Goal: Task Accomplishment & Management: Use online tool/utility

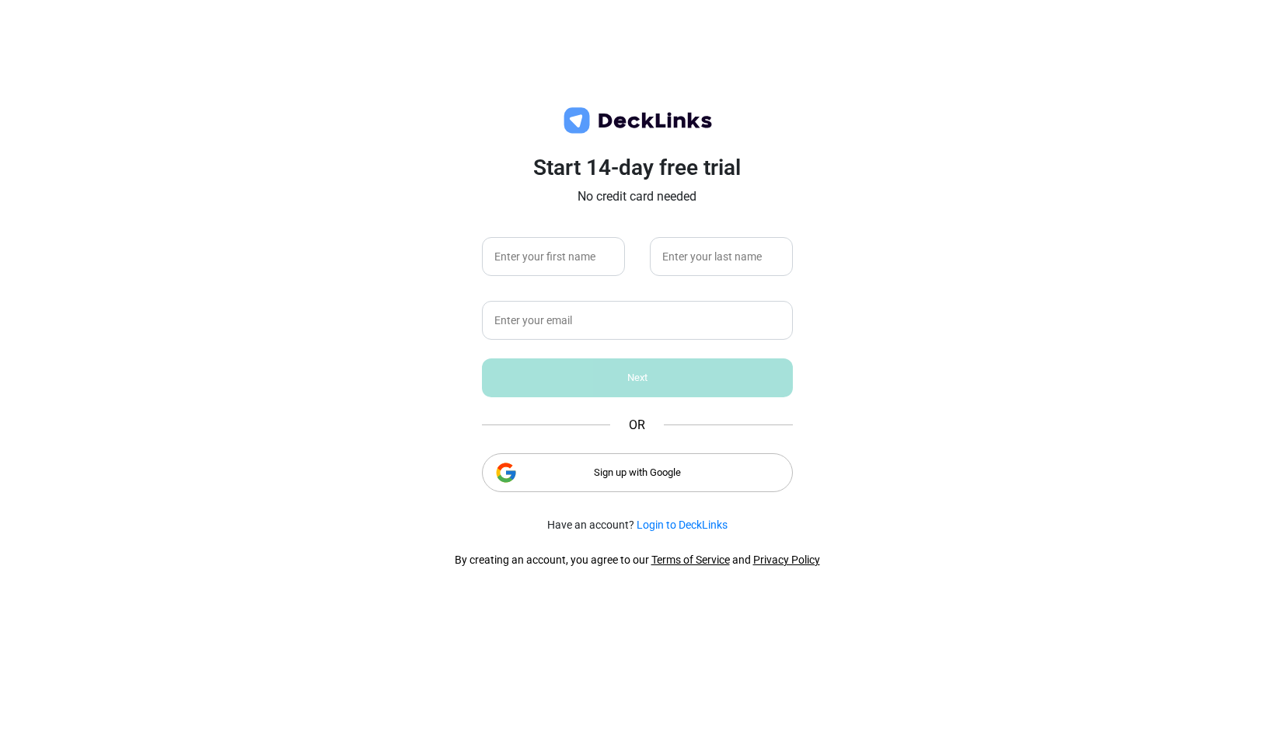
click at [612, 476] on div "Sign up with Google" at bounding box center [637, 472] width 311 height 39
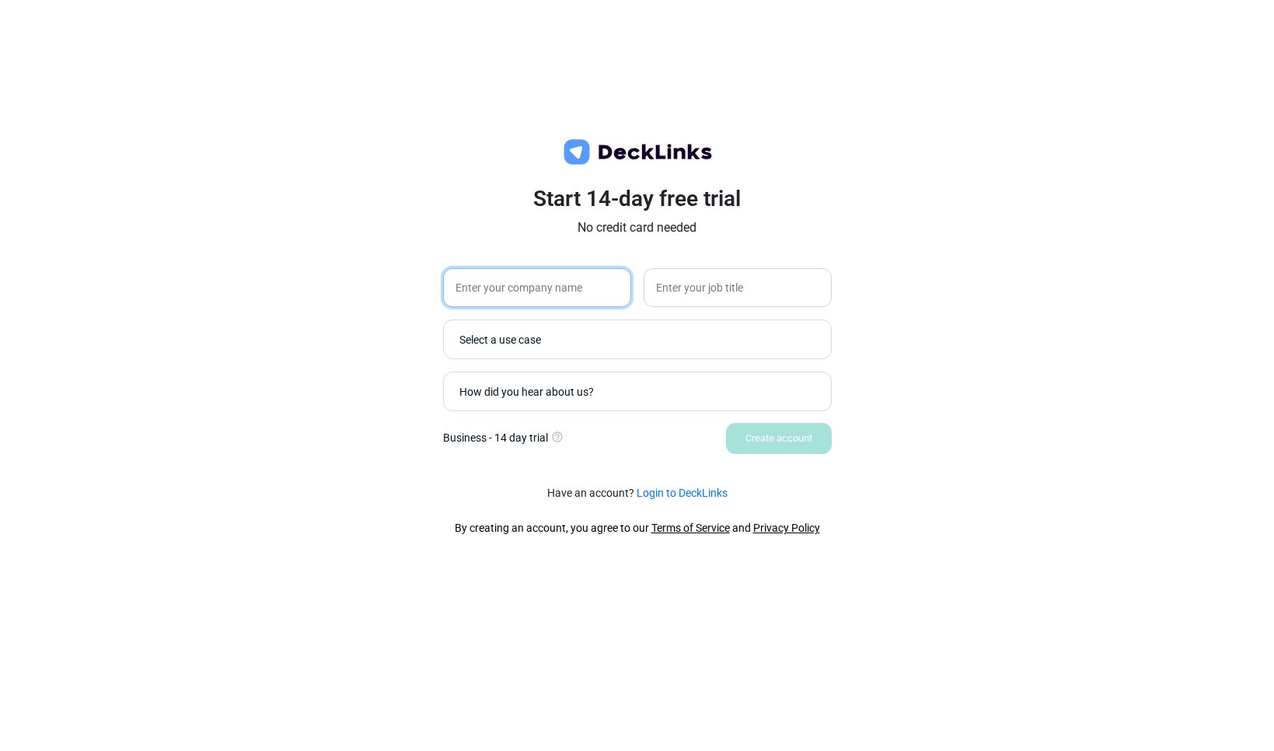
click at [492, 286] on input "text" at bounding box center [537, 287] width 188 height 39
type input "Maestra"
click at [553, 344] on div "Select a use case" at bounding box center [641, 339] width 364 height 16
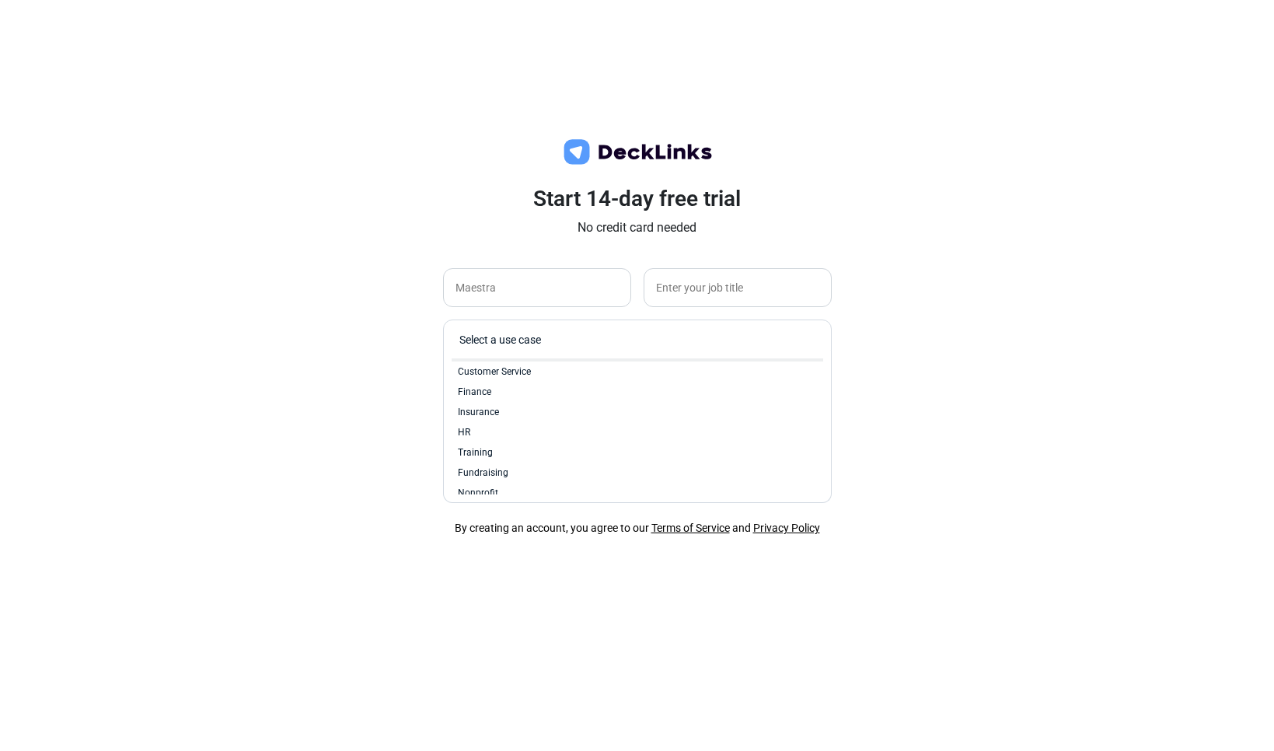
scroll to position [37, 0]
click at [494, 473] on span "Fundraising" at bounding box center [483, 473] width 51 height 14
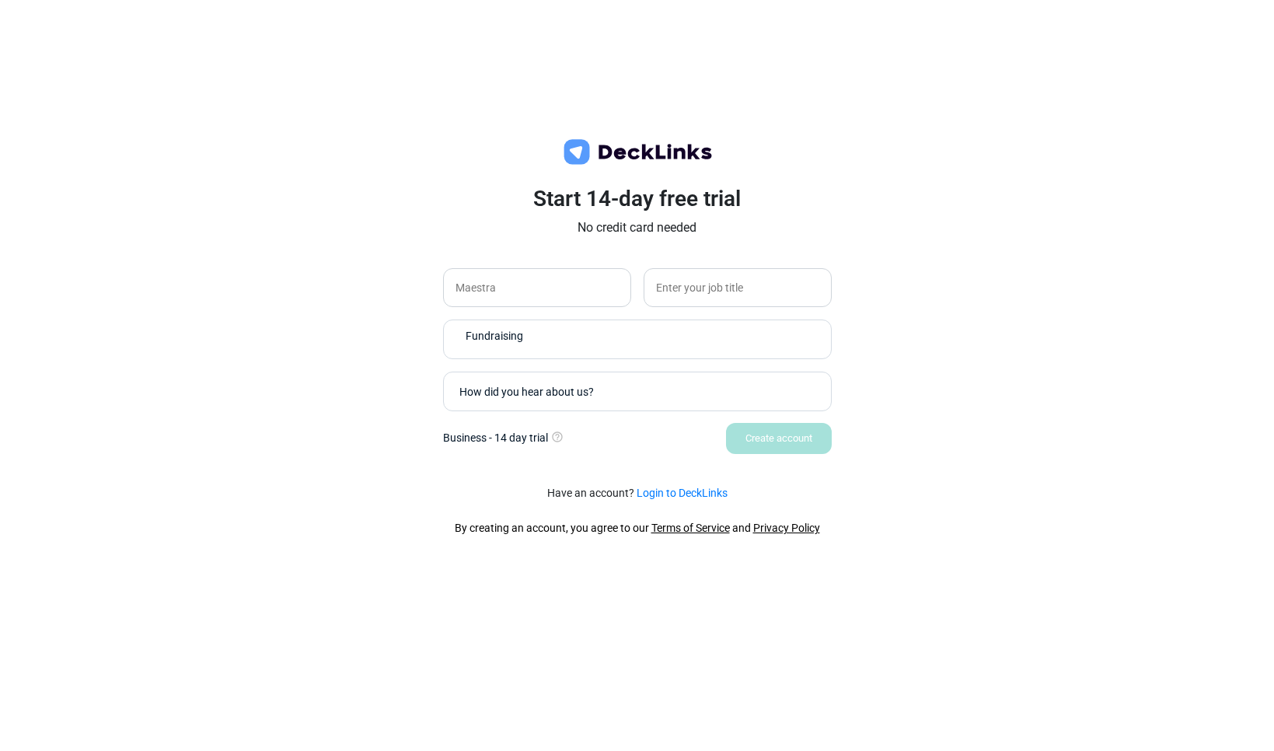
click at [406, 424] on div "Start 14-day free trial No credit card needed Maestra Fundraising How did you h…" at bounding box center [637, 329] width 466 height 287
click at [515, 407] on div "How did you hear about us?" at bounding box center [637, 392] width 389 height 40
click at [536, 394] on div "How did you hear about us?" at bounding box center [641, 391] width 364 height 16
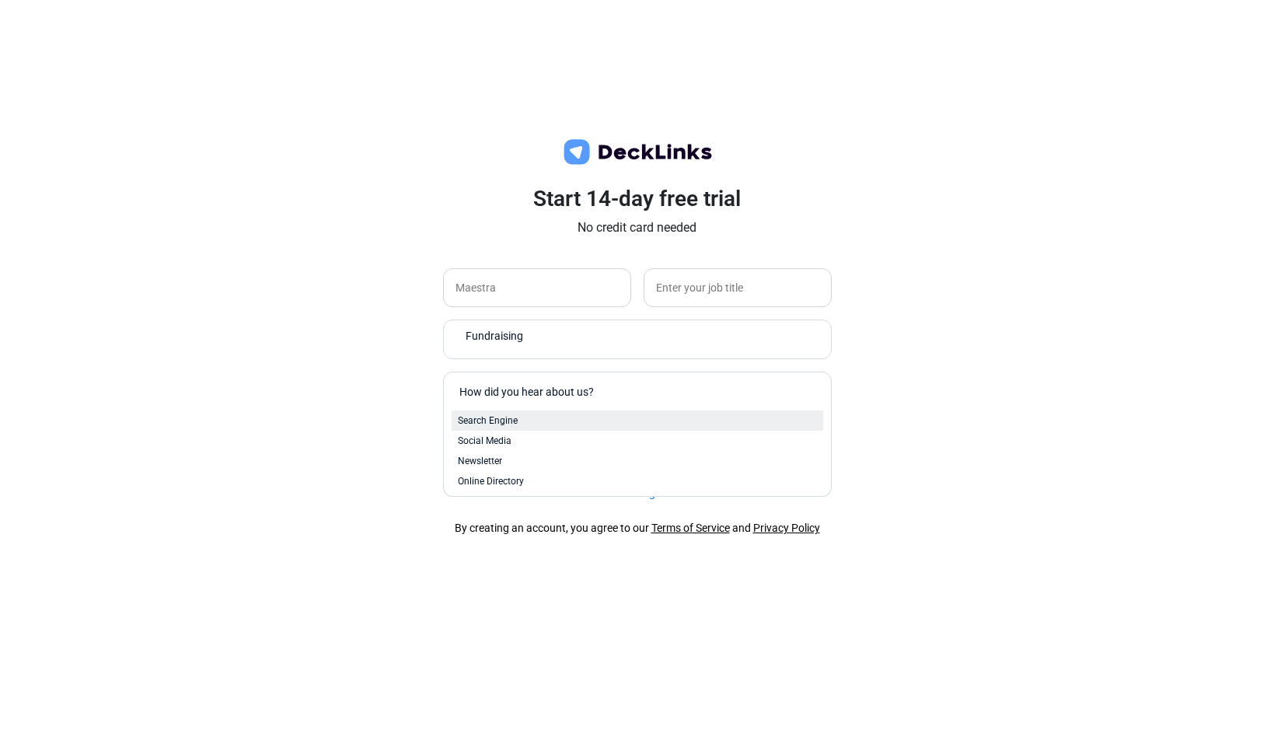
click at [528, 424] on div "Search Engine" at bounding box center [637, 421] width 359 height 14
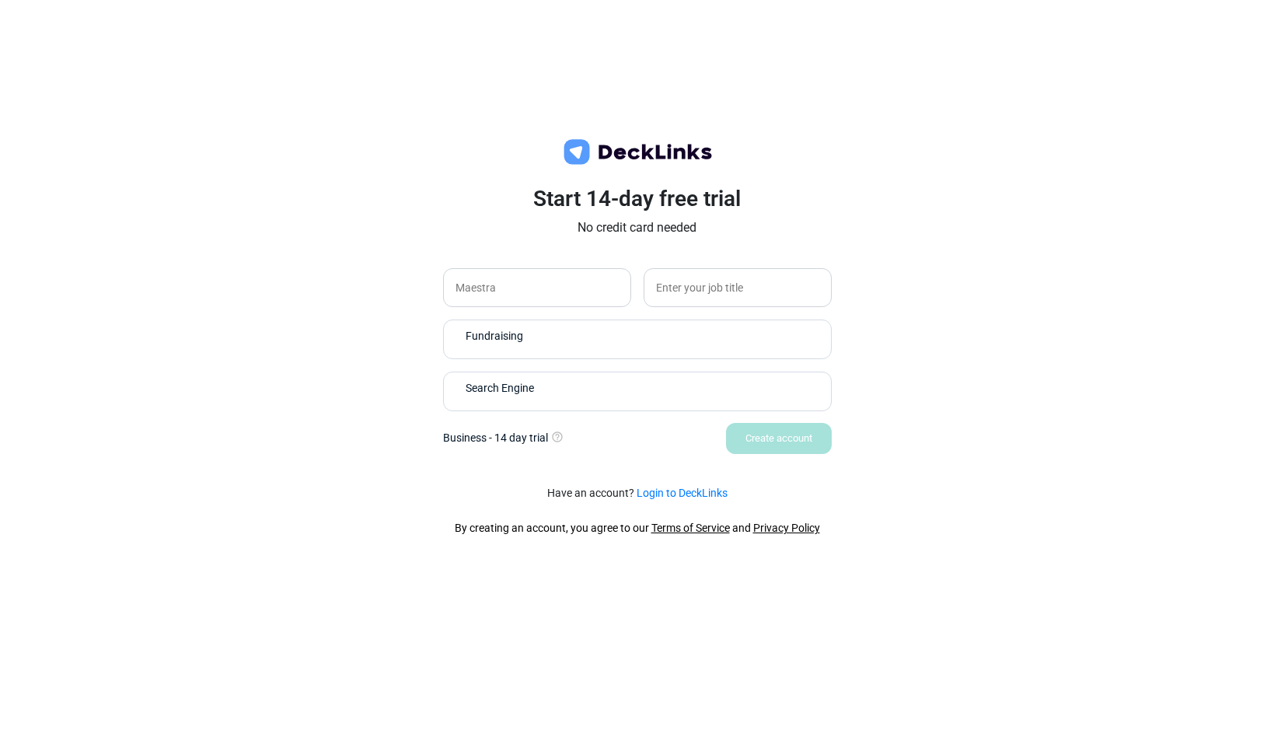
click at [766, 446] on div "Create account" at bounding box center [637, 438] width 389 height 31
click at [738, 288] on input "text" at bounding box center [738, 287] width 188 height 39
type input "IT"
click at [958, 369] on div "Start 14-day free trial No credit card needed Maestra IT Fundraising Search Eng…" at bounding box center [637, 375] width 1274 height 751
click at [789, 445] on div "Create account" at bounding box center [779, 438] width 106 height 31
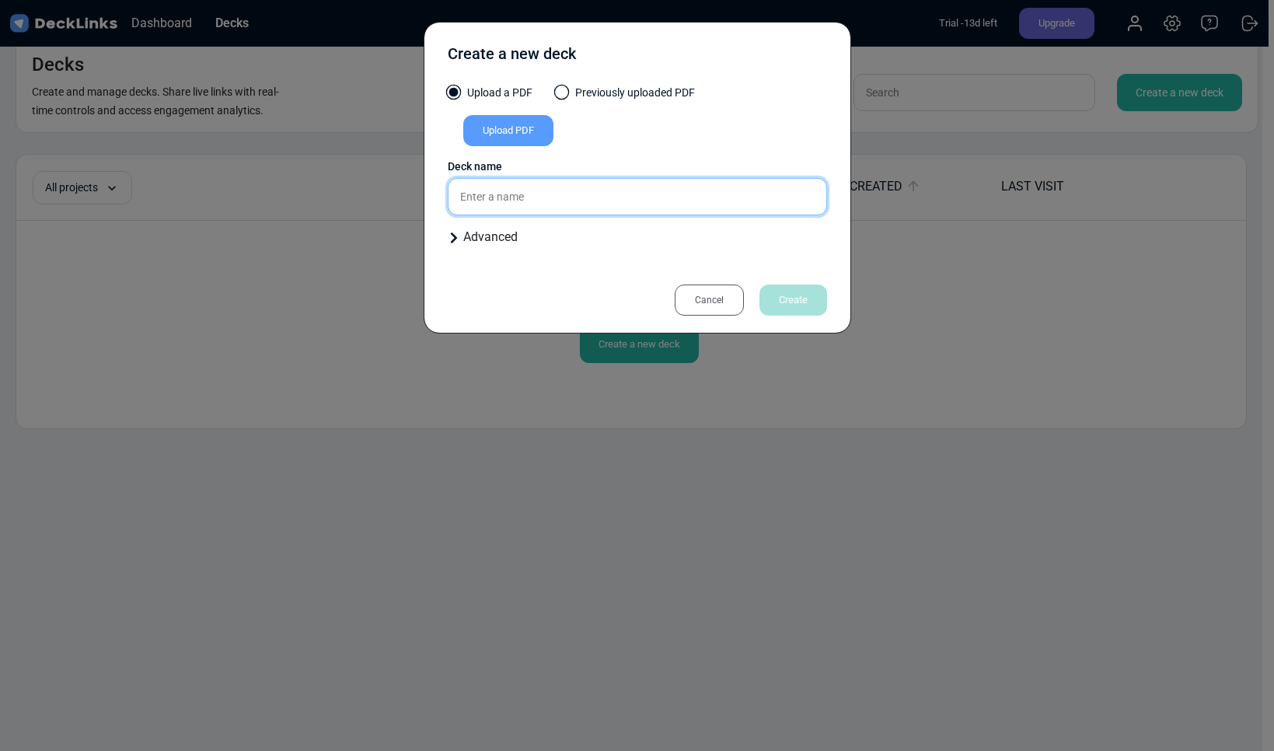
click at [630, 208] on input "text" at bounding box center [637, 196] width 379 height 37
click at [529, 134] on div "Upload PDF" at bounding box center [508, 130] width 90 height 31
click at [0, 0] on input "Upload PDF" at bounding box center [0, 0] width 0 height 0
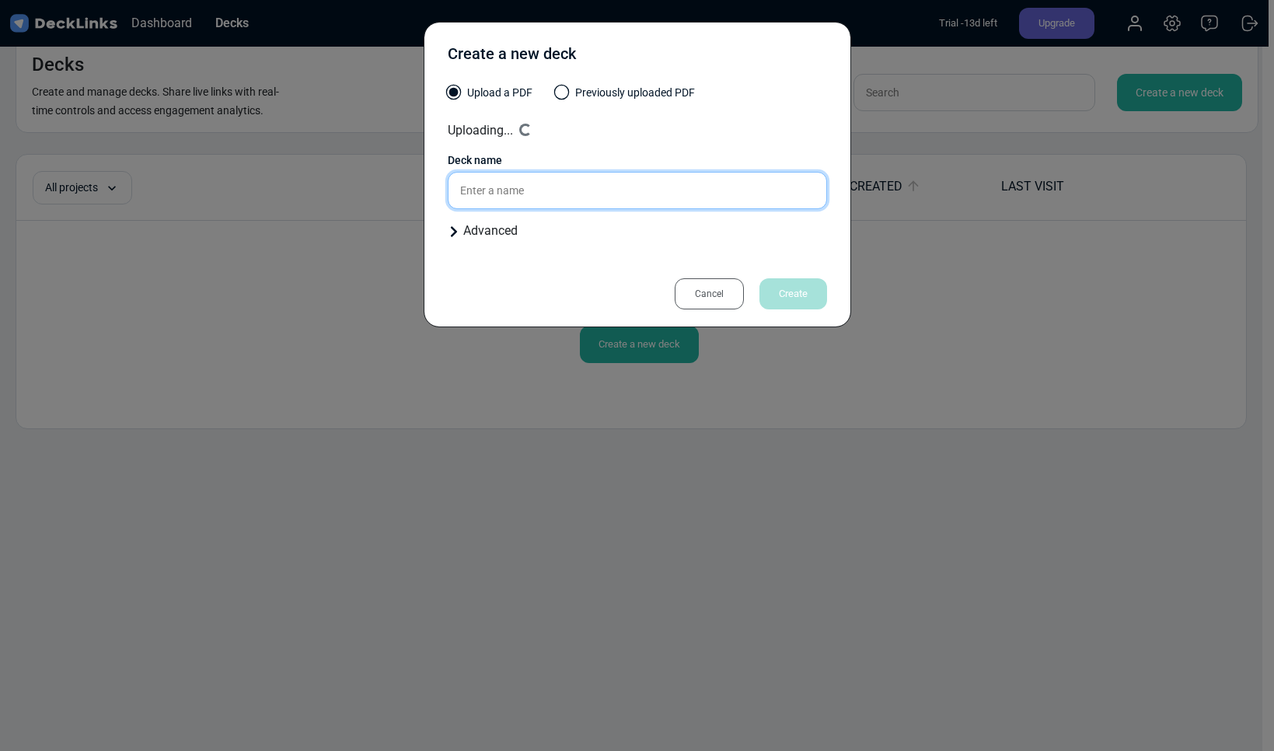
click at [514, 198] on input "text" at bounding box center [637, 190] width 379 height 37
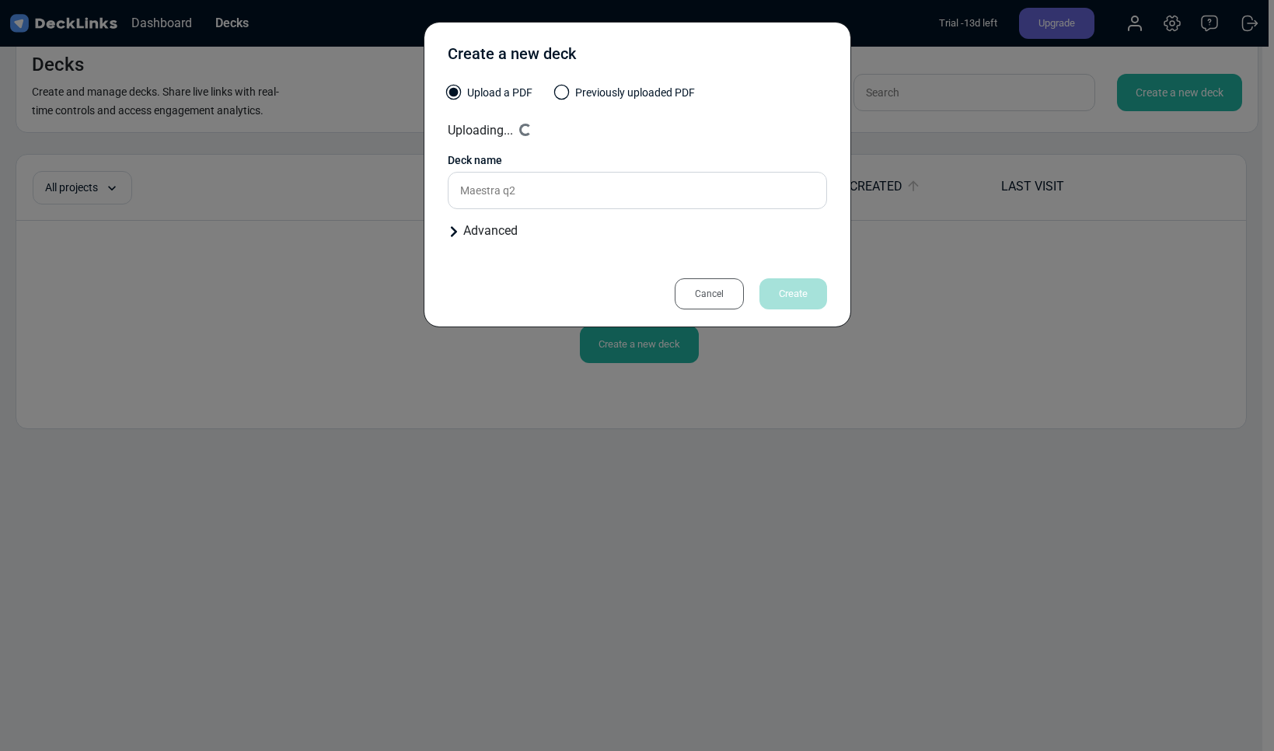
click at [483, 232] on div "Advanced" at bounding box center [637, 231] width 379 height 19
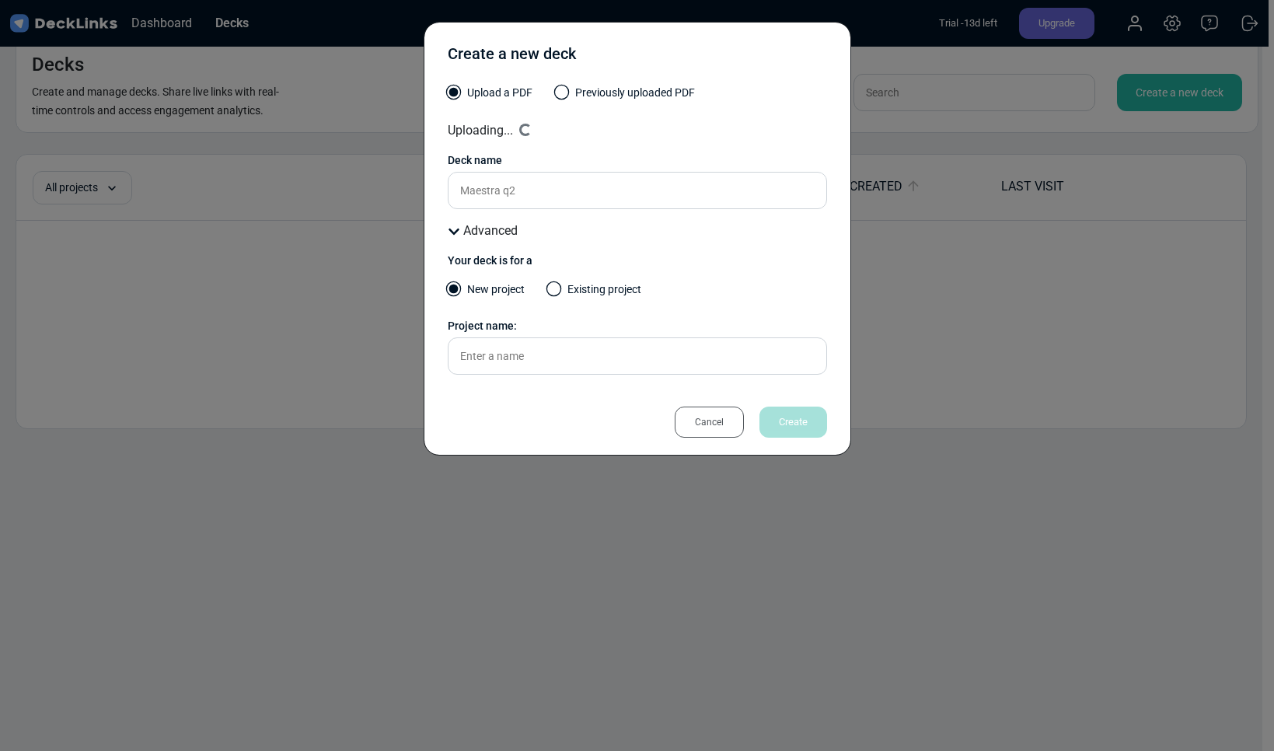
click at [483, 232] on div "Advanced" at bounding box center [637, 231] width 379 height 19
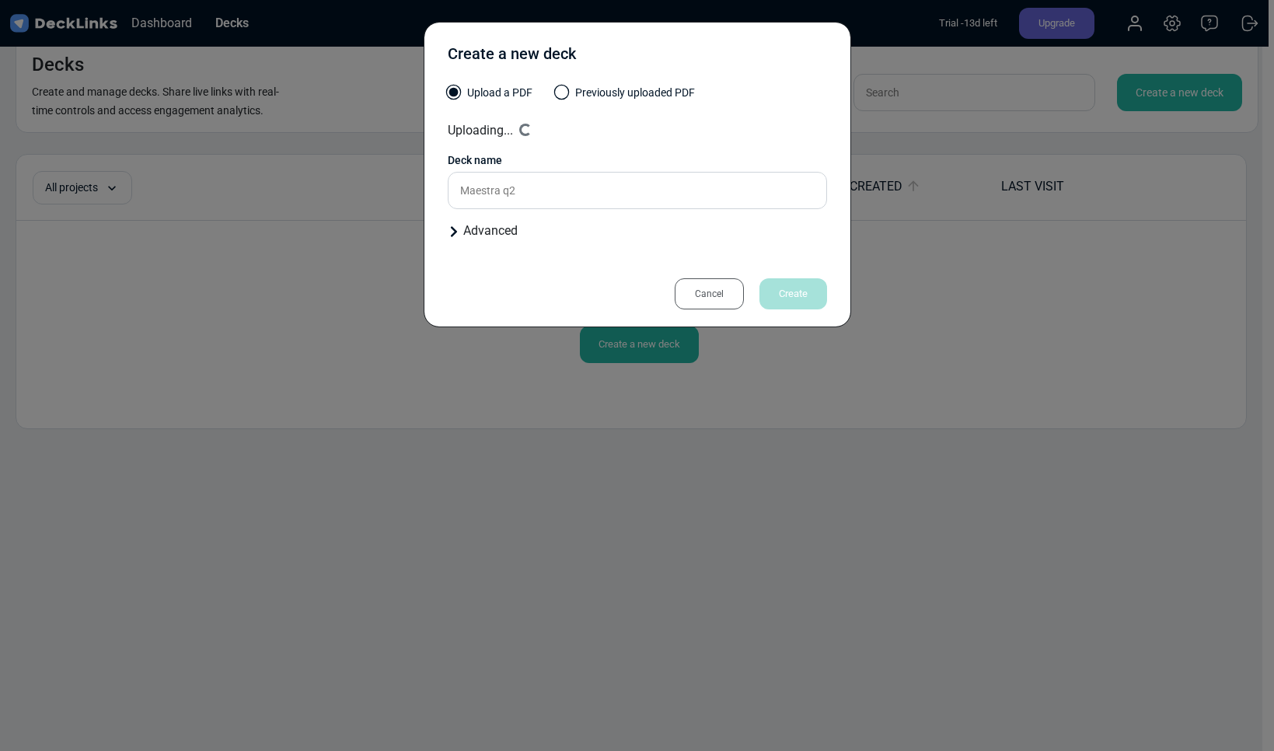
type input "Maestra_Investor_Updates_Q2_2025"
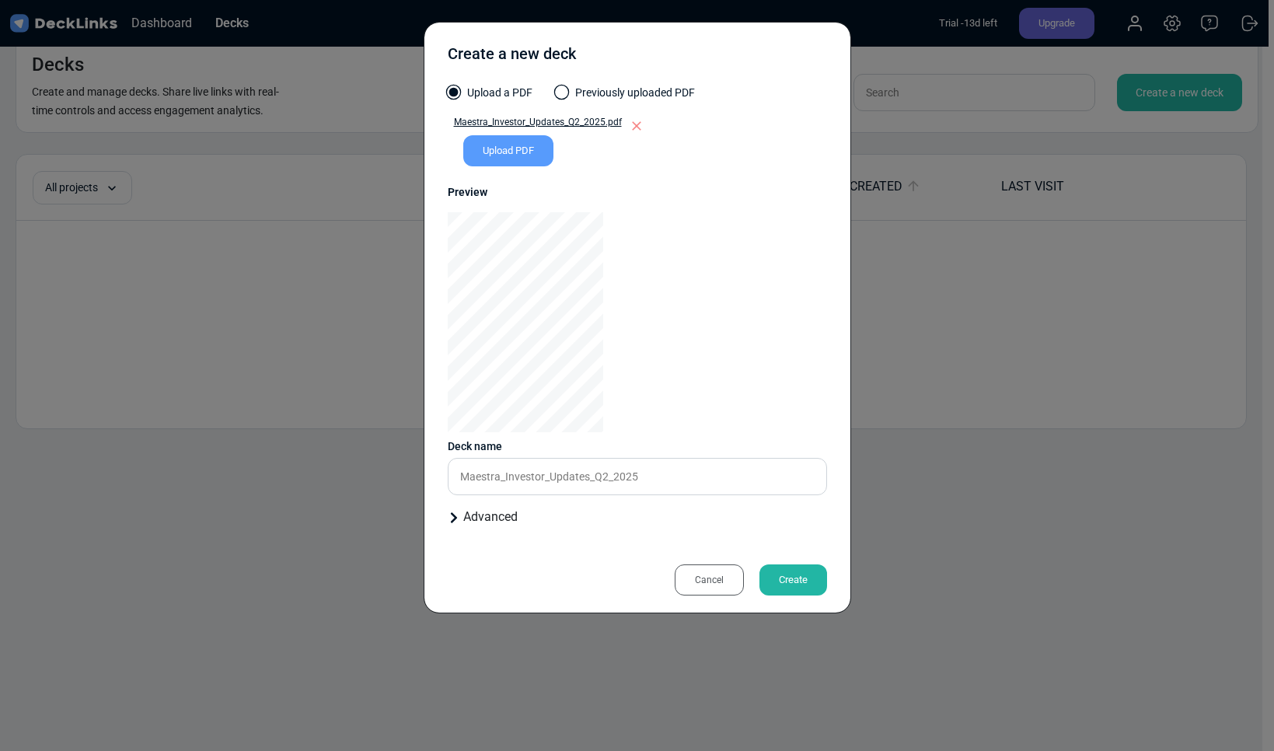
click at [791, 588] on div "Create" at bounding box center [793, 579] width 68 height 31
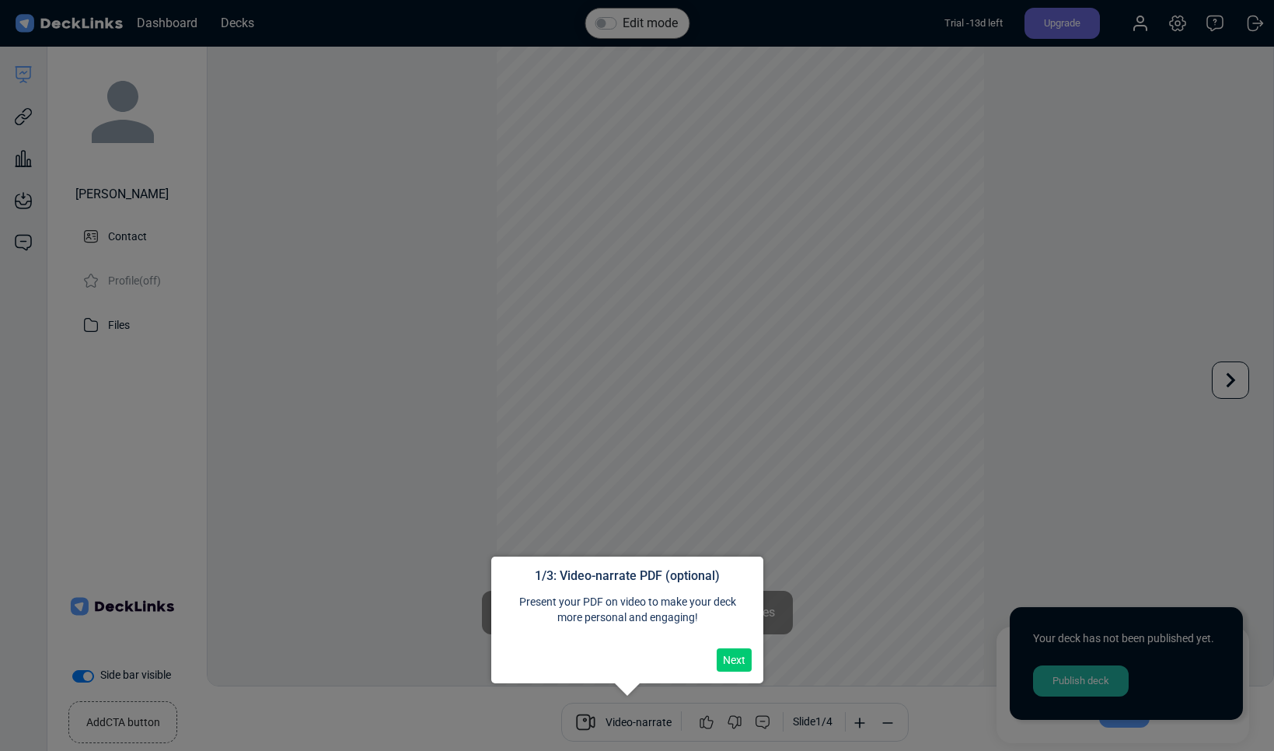
scroll to position [43, 0]
click at [735, 665] on button "Next" at bounding box center [734, 659] width 35 height 23
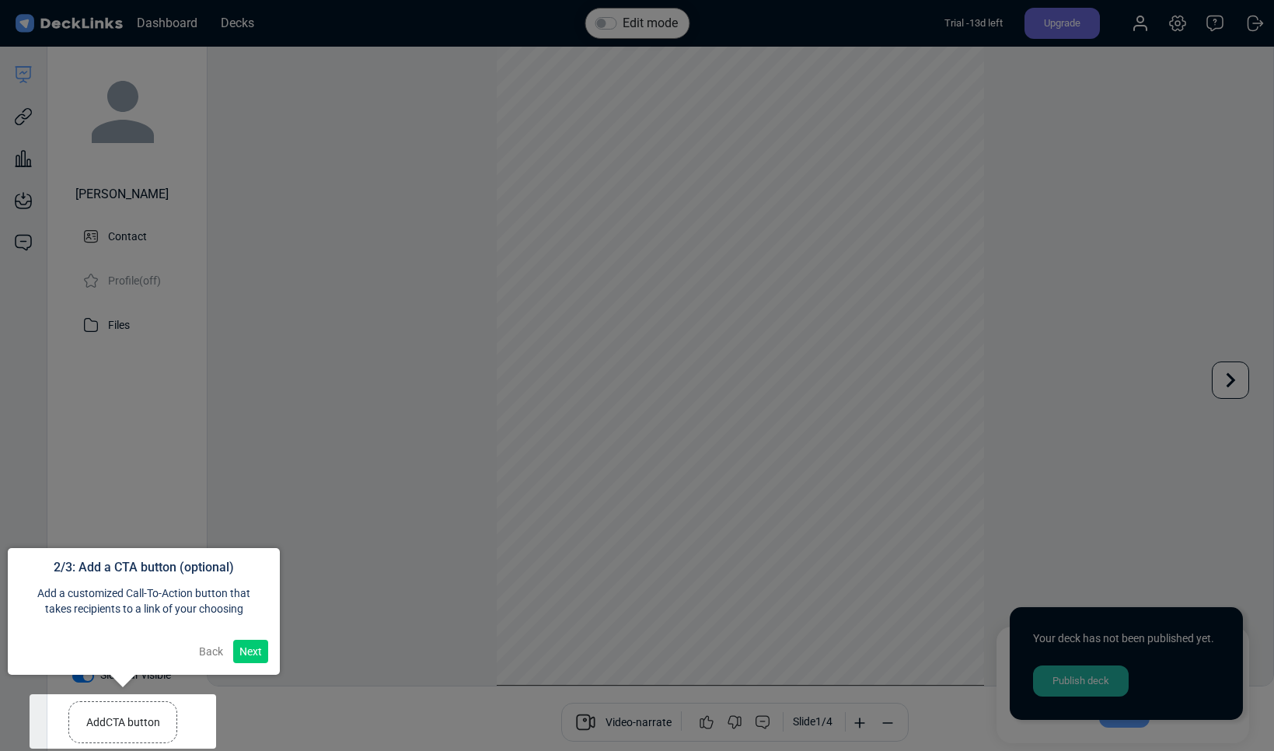
click at [246, 652] on button "Next" at bounding box center [250, 651] width 35 height 23
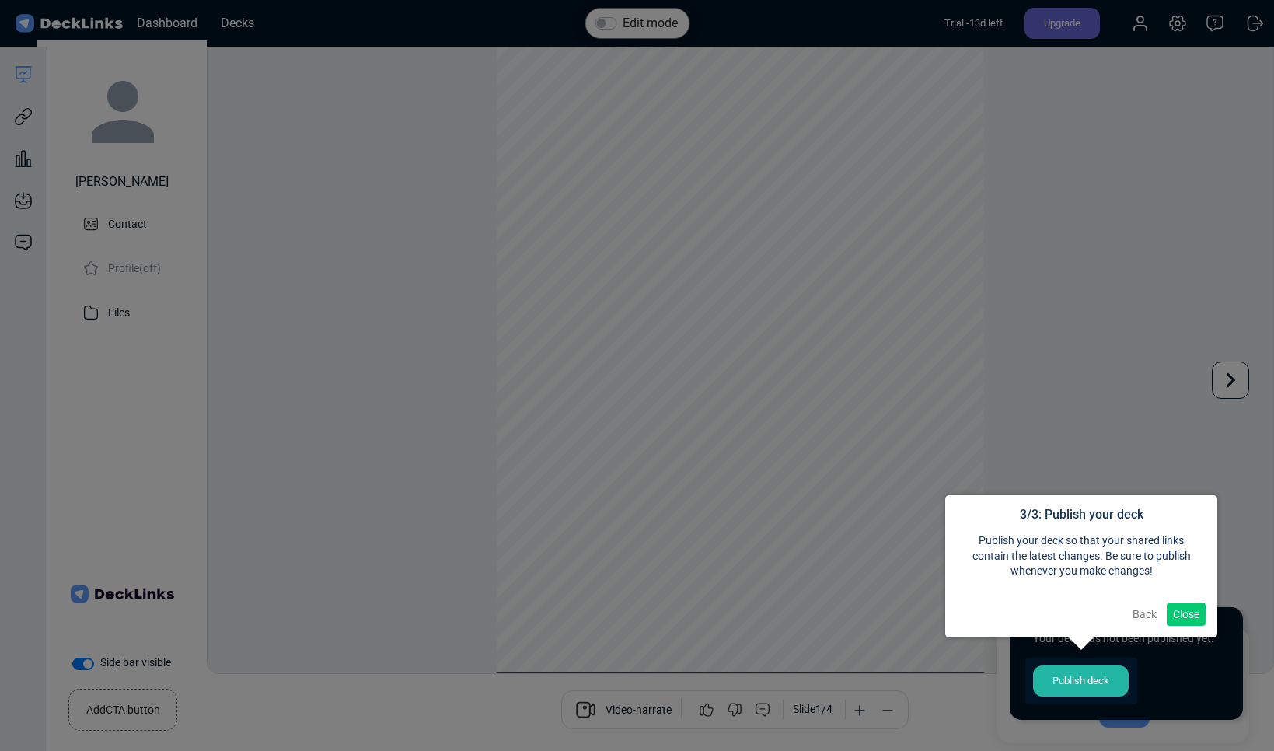
click at [1195, 613] on button "Close" at bounding box center [1186, 613] width 39 height 23
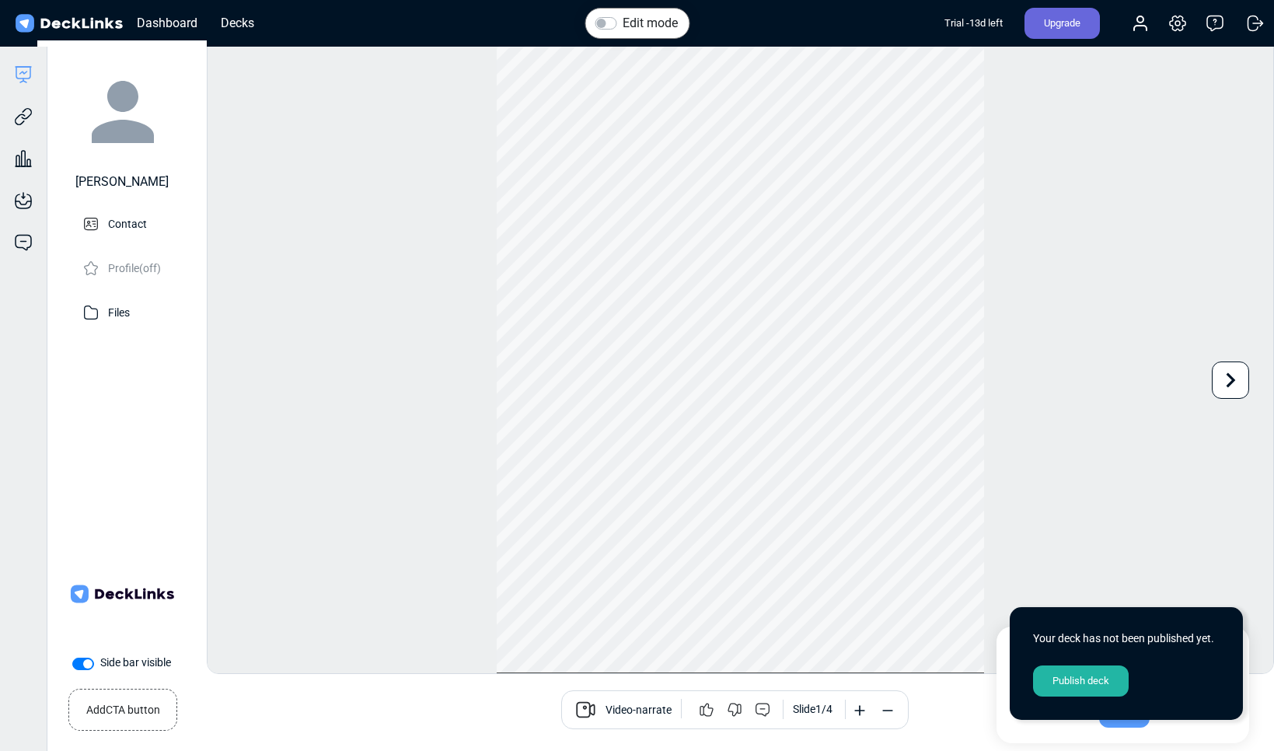
scroll to position [0, 0]
click at [1089, 684] on div "Publish deck" at bounding box center [1081, 680] width 96 height 31
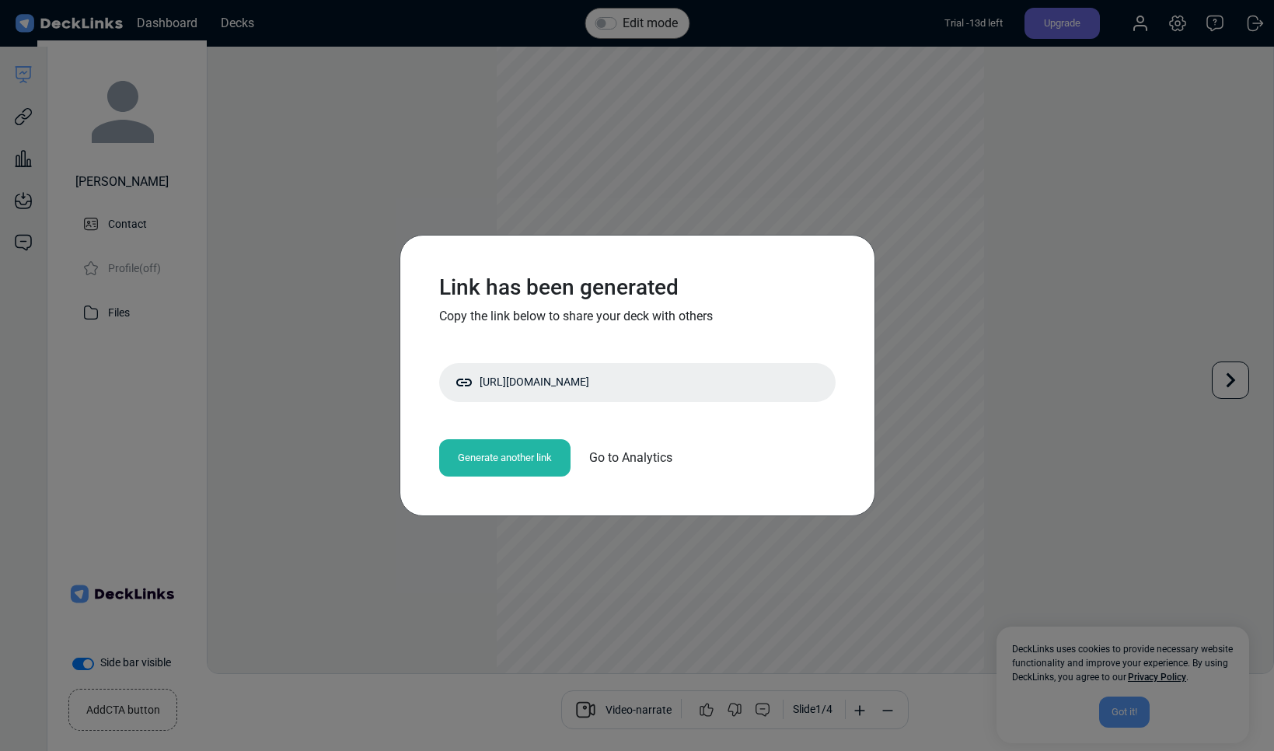
click at [506, 465] on div "Generate another link" at bounding box center [504, 457] width 131 height 37
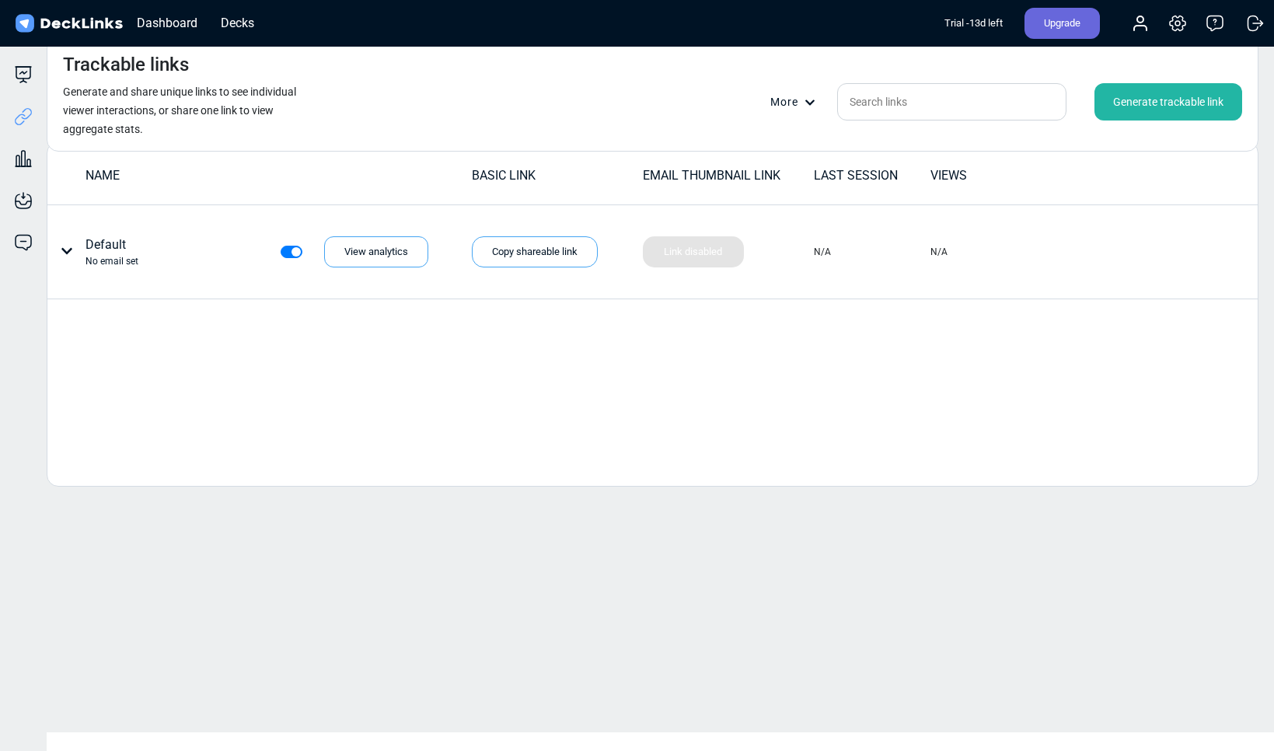
click at [381, 347] on div "NAME BASIC LINK EMAIL THUMBNAIL LINK LAST SESSION VIEWS Default No email set Vi…" at bounding box center [653, 313] width 1212 height 345
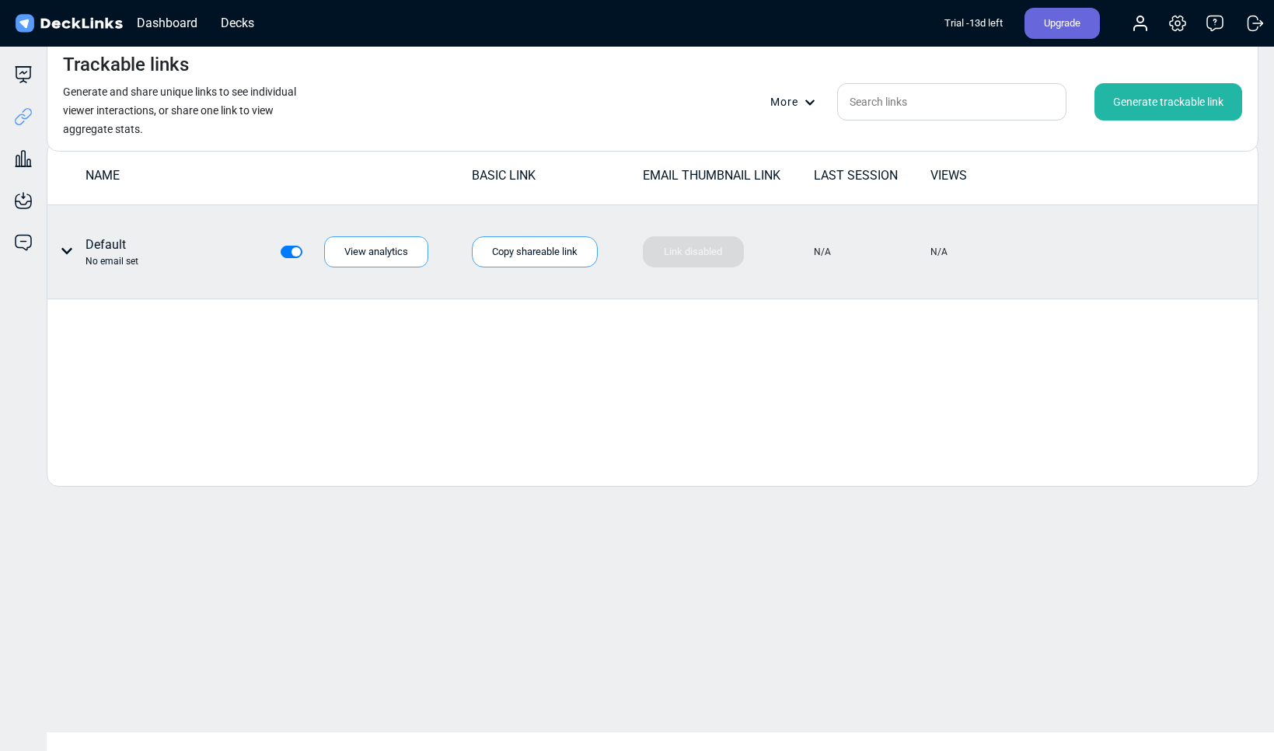
click at [134, 249] on div "Default No email set" at bounding box center [112, 252] width 53 height 33
click at [103, 243] on div "Default No email set" at bounding box center [112, 252] width 53 height 33
click at [114, 257] on div "No email set" at bounding box center [112, 261] width 53 height 14
click at [137, 250] on div "Default No email set" at bounding box center [112, 252] width 53 height 33
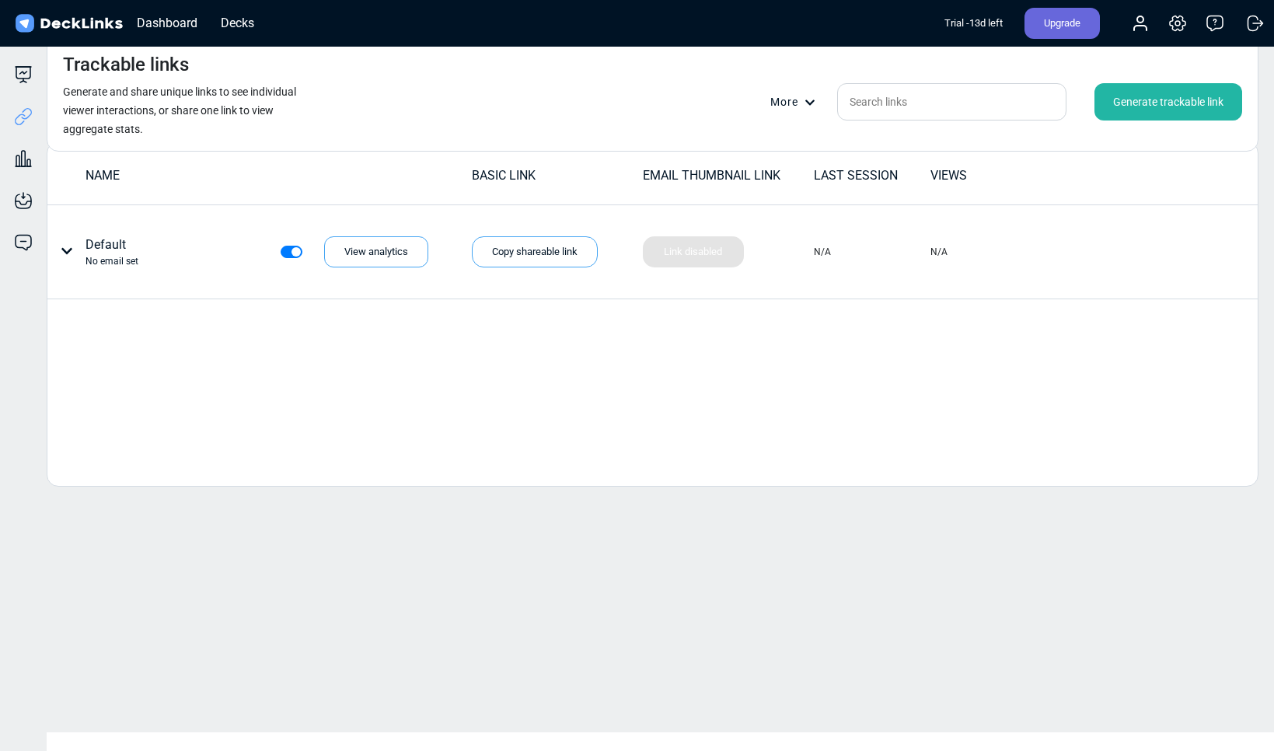
click at [1159, 103] on div "Generate trackable link" at bounding box center [1168, 101] width 148 height 37
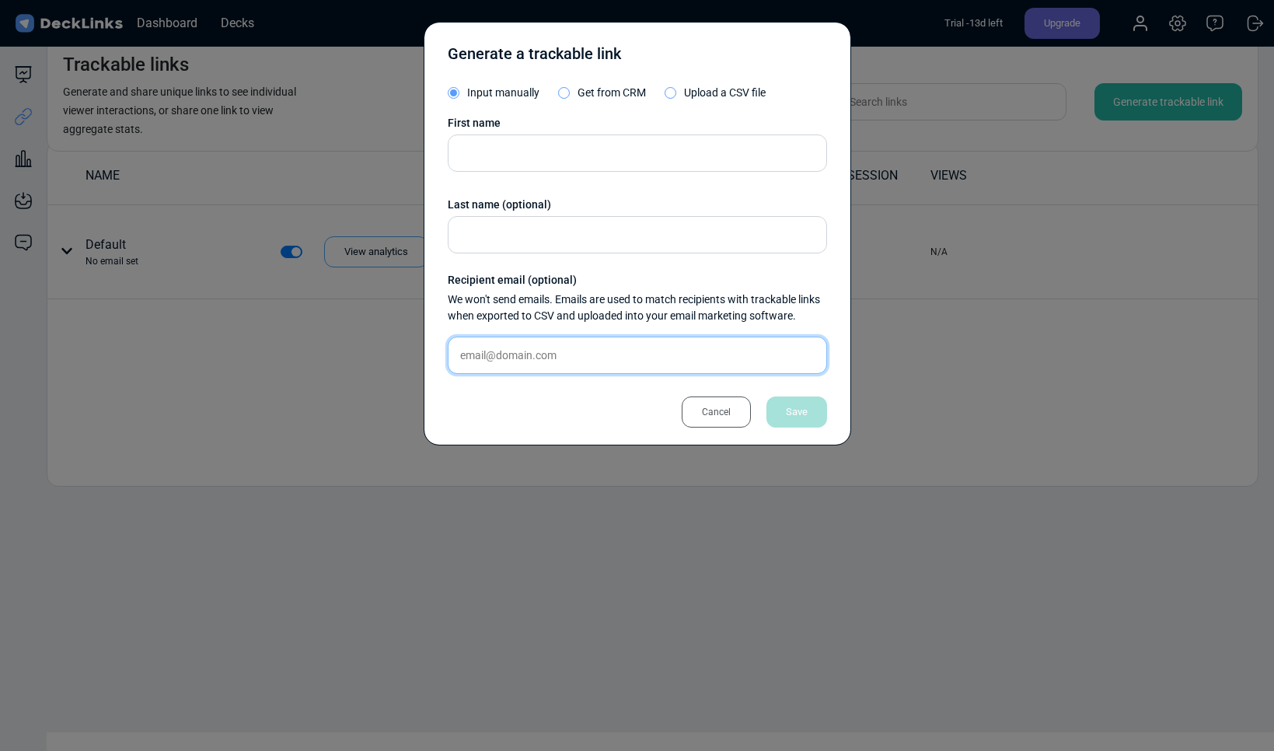
click at [532, 351] on input "text" at bounding box center [637, 355] width 379 height 37
click at [553, 357] on input "text" at bounding box center [637, 355] width 379 height 37
click at [553, 358] on input "text" at bounding box center [637, 355] width 379 height 37
type input "[EMAIL_ADDRESS][DOMAIN_NAME]"
click at [567, 407] on div "Cancel Save" at bounding box center [637, 403] width 379 height 35
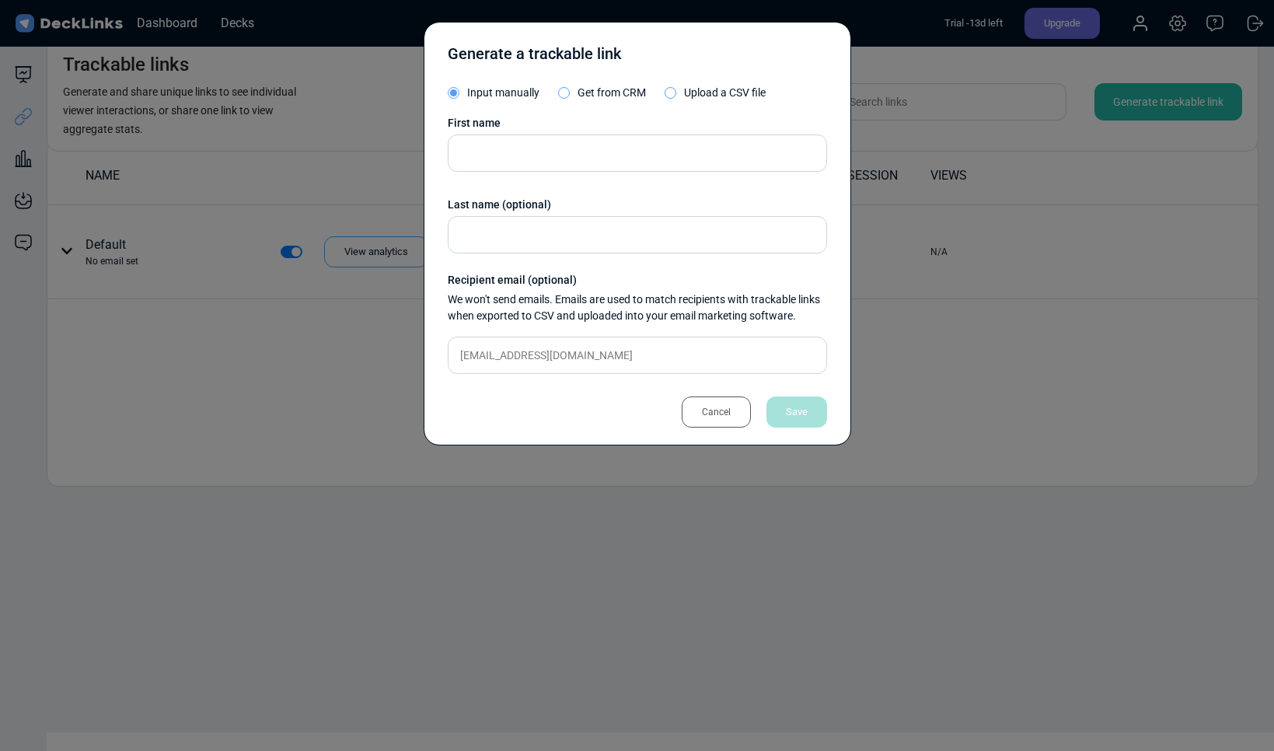
click at [788, 405] on div "Cancel Save" at bounding box center [637, 403] width 379 height 35
click at [609, 235] on input "text" at bounding box center [637, 234] width 379 height 37
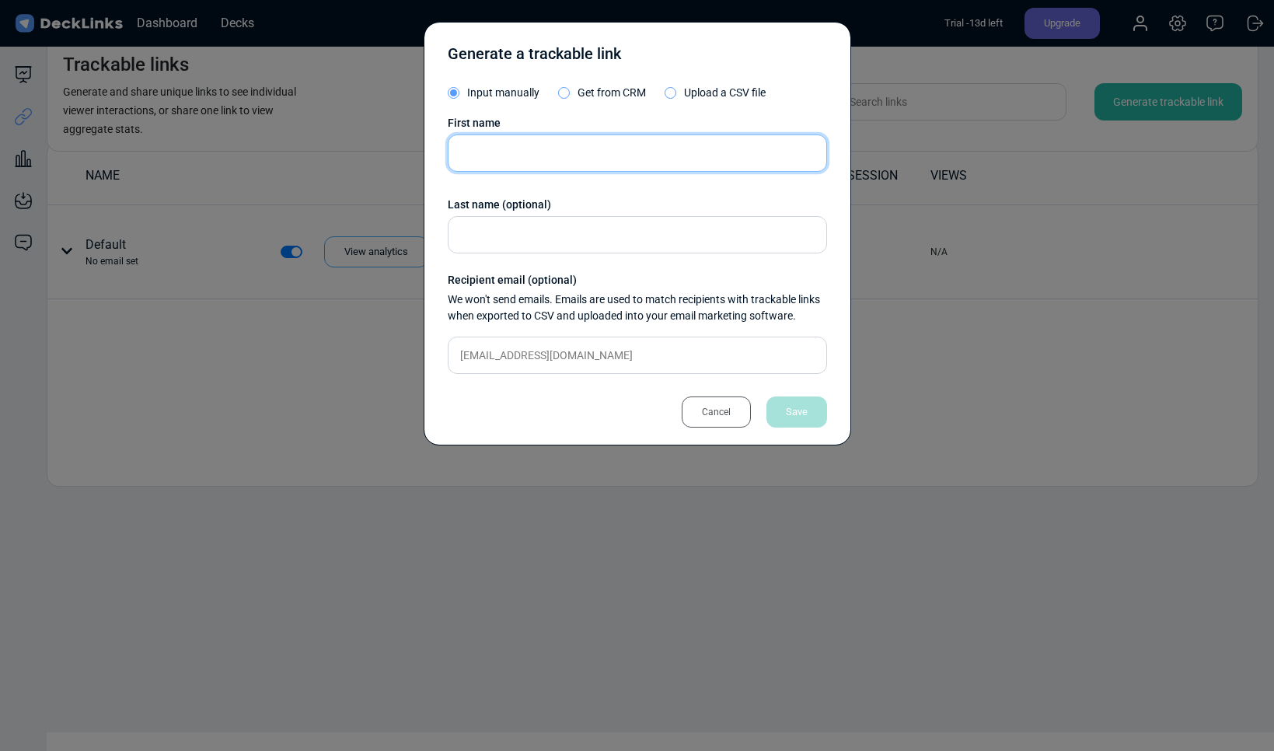
click at [580, 150] on input "text" at bounding box center [637, 152] width 379 height 37
type input "Gleb"
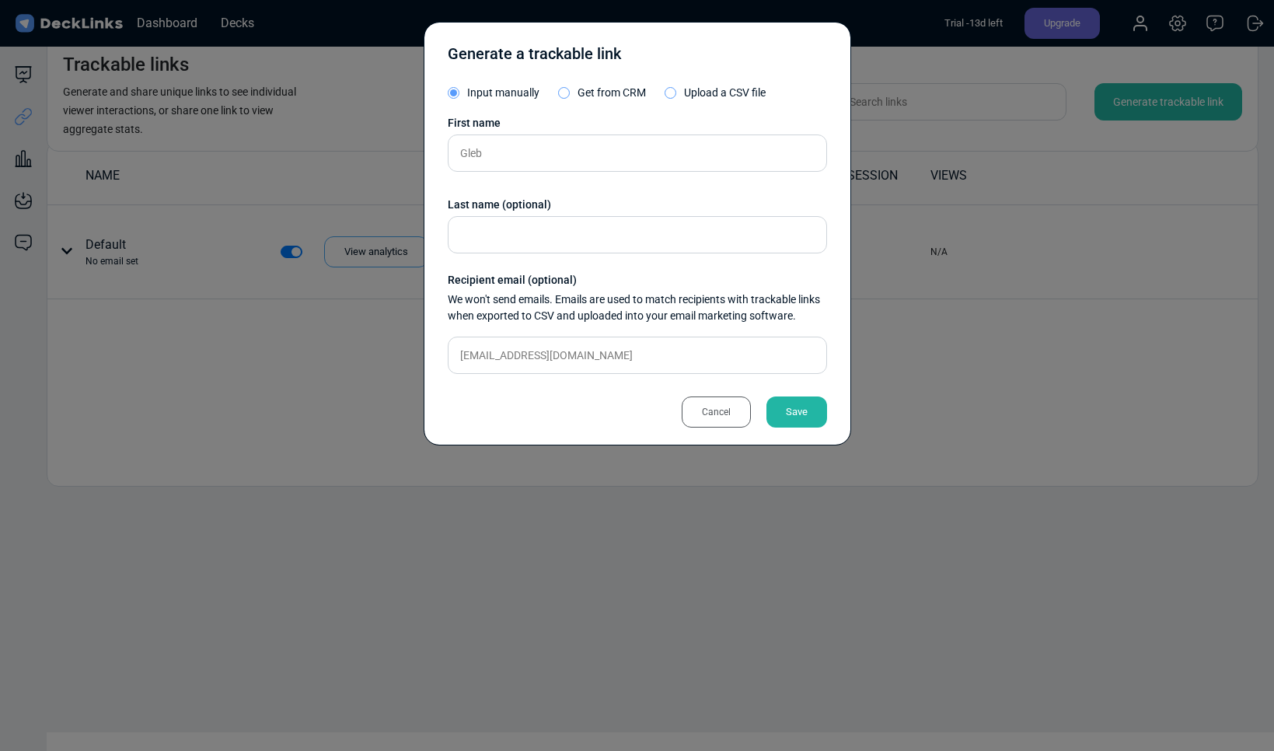
click at [570, 118] on div "First name" at bounding box center [637, 123] width 379 height 16
click at [801, 420] on div "Save" at bounding box center [796, 411] width 61 height 31
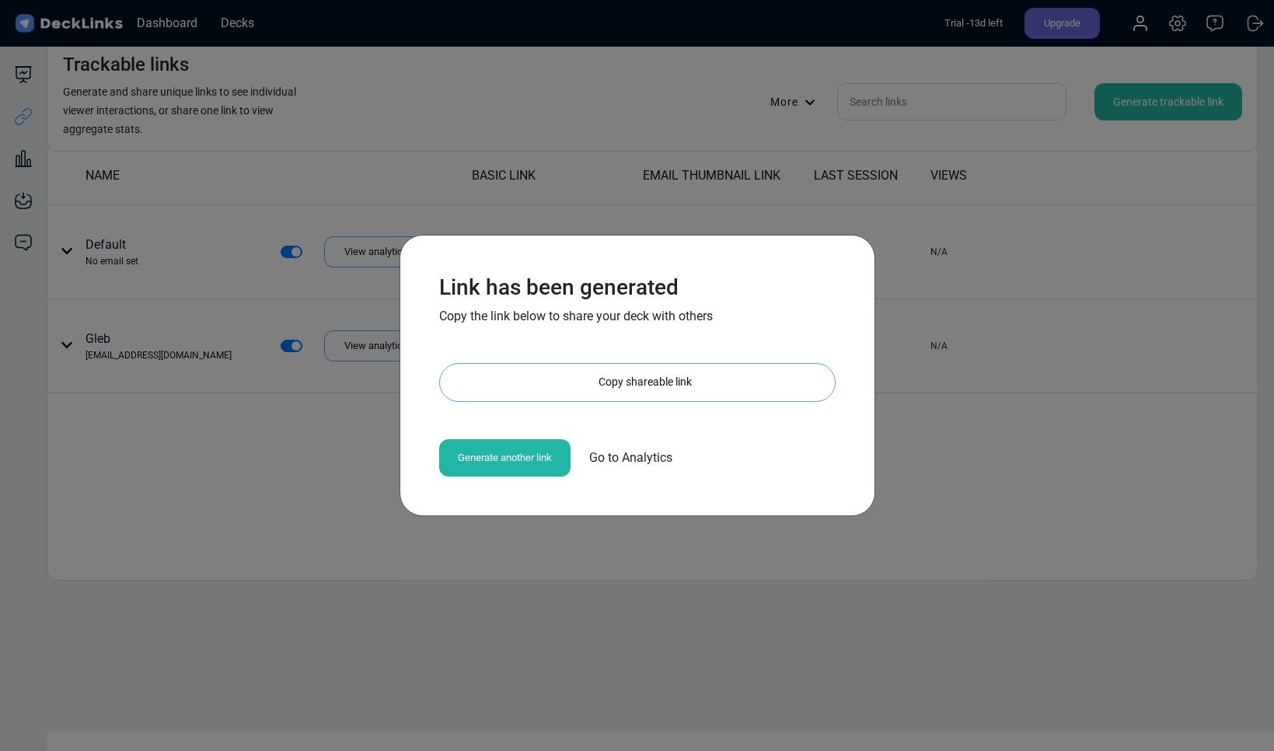
click at [643, 391] on div "Copy shareable link" at bounding box center [644, 382] width 379 height 37
click at [640, 460] on span "Go to Analytics" at bounding box center [630, 458] width 83 height 19
